Goal: Task Accomplishment & Management: Use online tool/utility

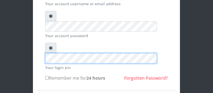
scroll to position [83, 0]
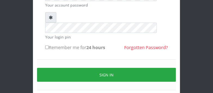
click at [47, 45] on input "Remember me for 24 hours" at bounding box center [47, 47] width 4 height 4
checkbox input "true"
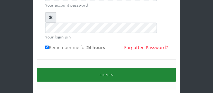
click at [55, 68] on button "Sign in" at bounding box center [106, 75] width 139 height 14
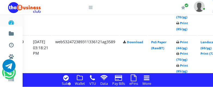
scroll to position [749, 105]
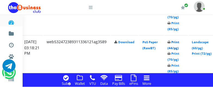
click at [179, 48] on link "Print (44/pg)" at bounding box center [174, 45] width 12 height 10
